Goal: Information Seeking & Learning: Check status

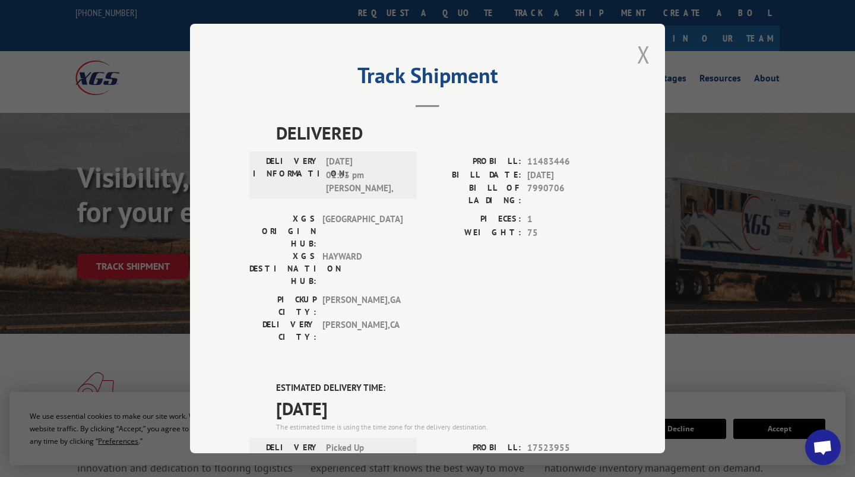
click at [638, 56] on button "Close modal" at bounding box center [643, 54] width 13 height 31
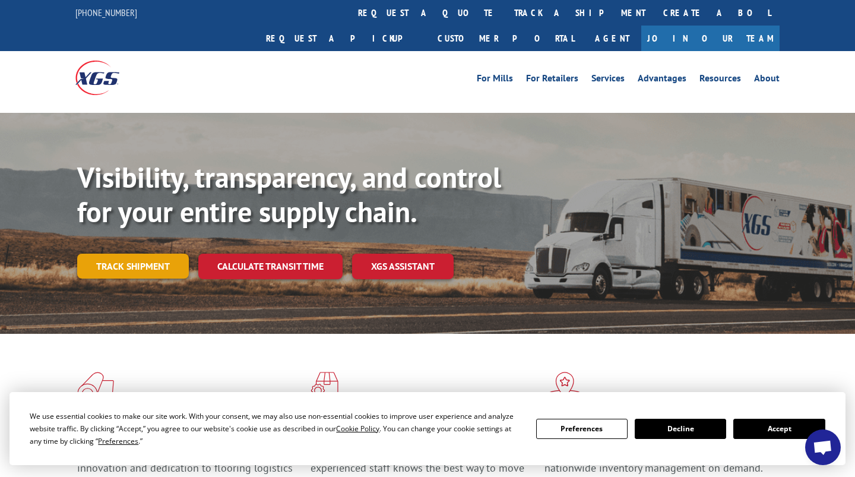
click at [143, 254] on link "Track shipment" at bounding box center [133, 266] width 112 height 25
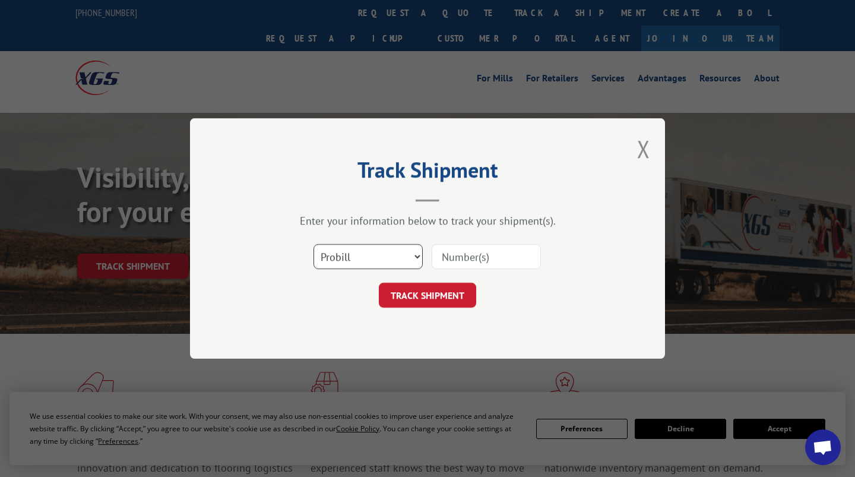
drag, startPoint x: 362, startPoint y: 260, endPoint x: 362, endPoint y: 270, distance: 10.1
click at [362, 260] on select "Select category... Probill BOL PO" at bounding box center [368, 256] width 109 height 25
select select "po"
click at [314, 244] on select "Select category... Probill BOL PO" at bounding box center [368, 256] width 109 height 25
click at [461, 256] on input at bounding box center [486, 256] width 109 height 25
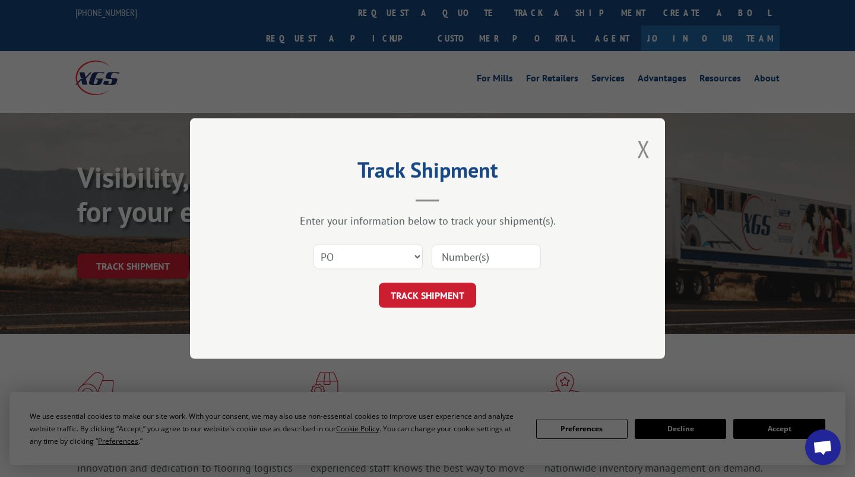
paste input "97510434"
type input "97510434"
click at [450, 291] on button "TRACK SHIPMENT" at bounding box center [427, 295] width 97 height 25
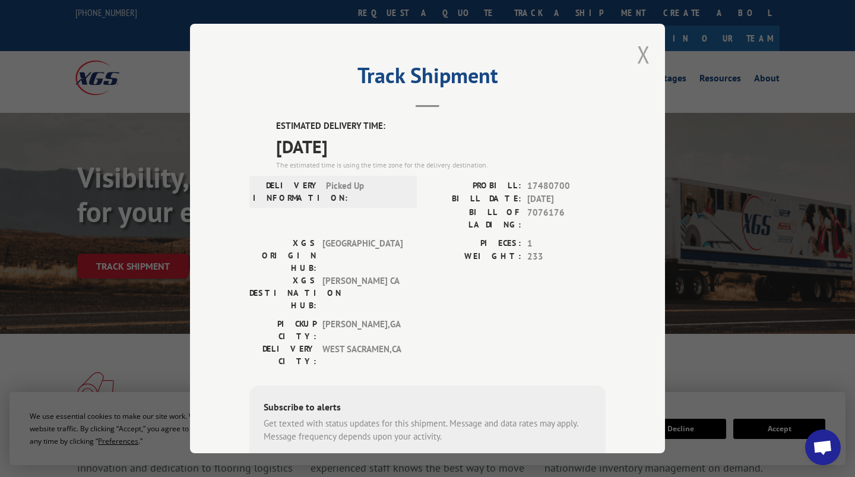
click at [638, 62] on button "Close modal" at bounding box center [643, 54] width 13 height 31
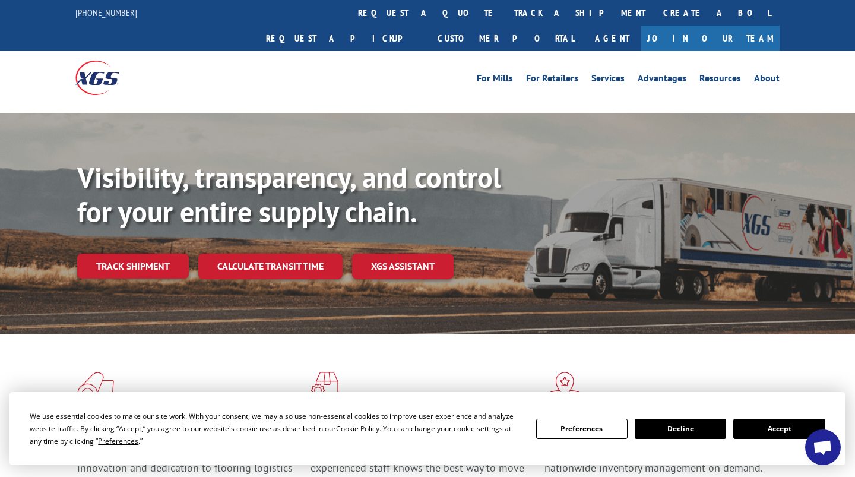
click at [274, 105] on div at bounding box center [427, 105] width 855 height 1
click at [150, 254] on link "Track shipment" at bounding box center [133, 266] width 112 height 25
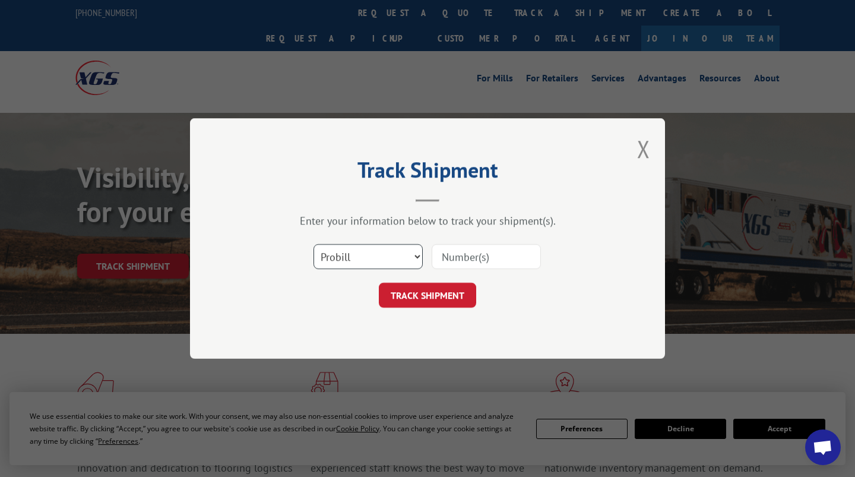
click at [324, 256] on select "Select category... Probill BOL PO" at bounding box center [368, 256] width 109 height 25
select select "po"
click at [314, 244] on select "Select category... Probill BOL PO" at bounding box center [368, 256] width 109 height 25
click at [479, 258] on input at bounding box center [486, 256] width 109 height 25
paste input "88537036"
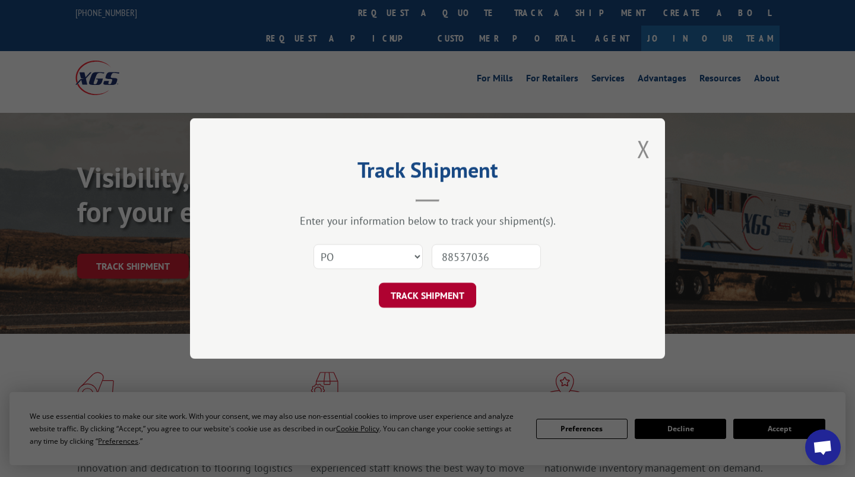
type input "88537036"
click at [455, 292] on button "TRACK SHIPMENT" at bounding box center [427, 295] width 97 height 25
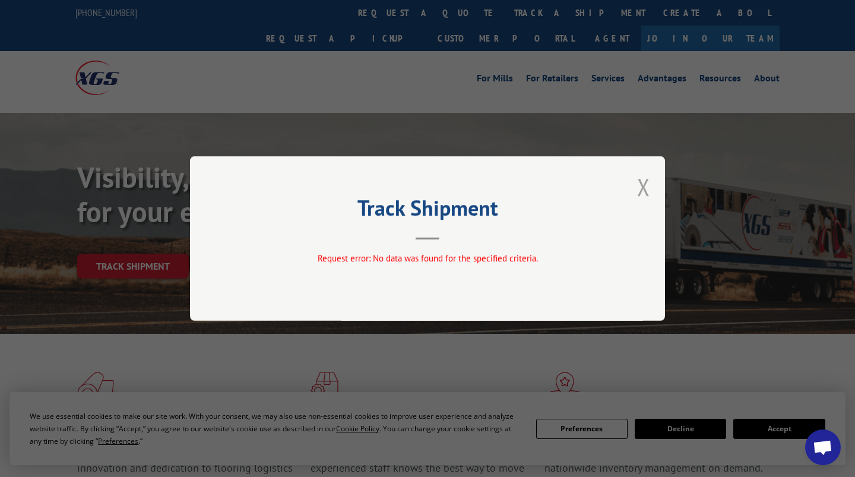
click at [643, 189] on button "Close modal" at bounding box center [643, 186] width 13 height 31
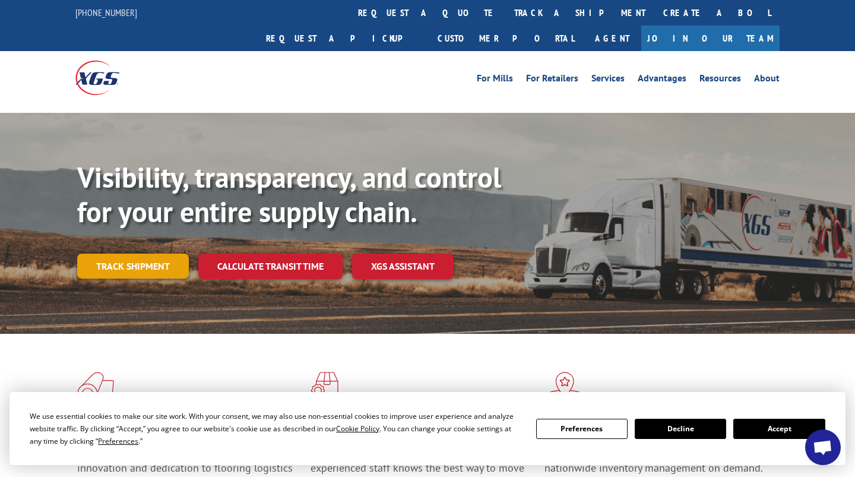
click at [114, 254] on link "Track shipment" at bounding box center [133, 266] width 112 height 25
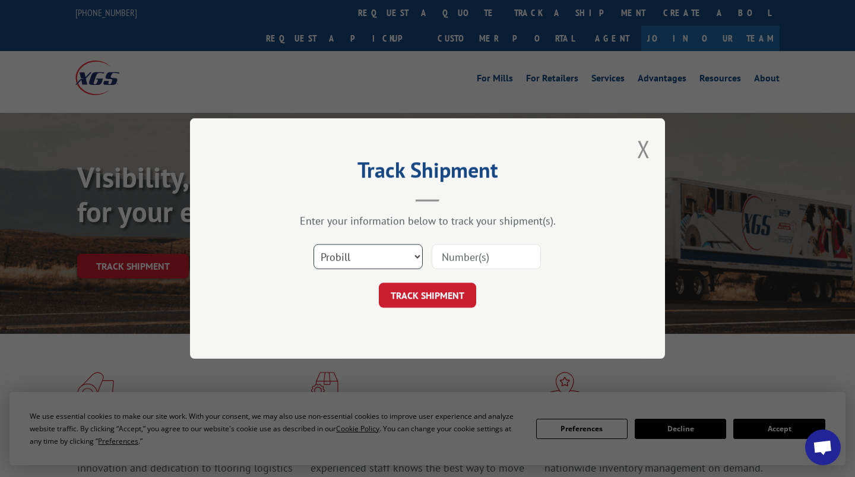
drag, startPoint x: 359, startPoint y: 258, endPoint x: 359, endPoint y: 270, distance: 12.5
click at [359, 258] on select "Select category... Probill BOL PO" at bounding box center [368, 256] width 109 height 25
select select "po"
click at [314, 244] on select "Select category... Probill BOL PO" at bounding box center [368, 256] width 109 height 25
click at [451, 255] on input at bounding box center [486, 256] width 109 height 25
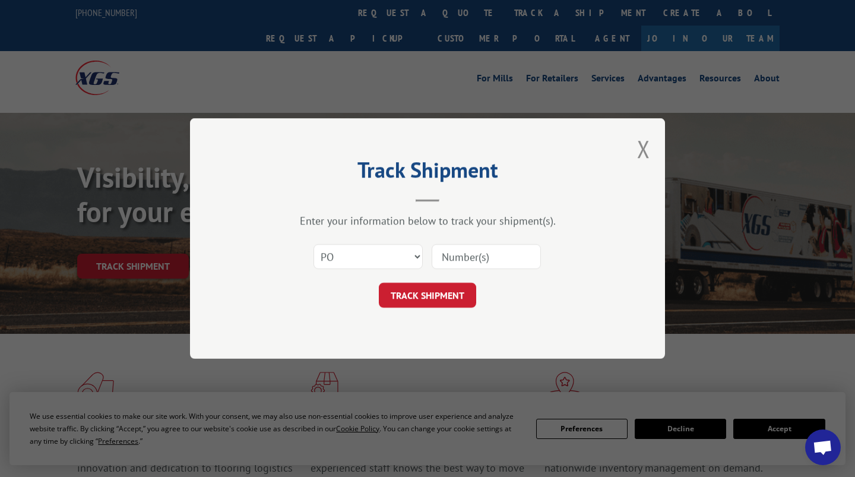
paste input "97510457"
type input "97510457"
click at [426, 292] on button "TRACK SHIPMENT" at bounding box center [427, 295] width 97 height 25
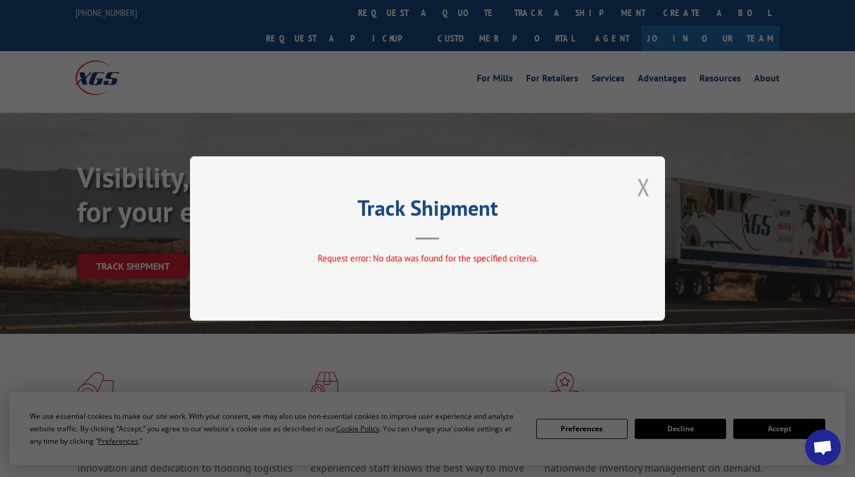
click at [640, 192] on button "Close modal" at bounding box center [643, 186] width 13 height 31
